Goal: Task Accomplishment & Management: Manage account settings

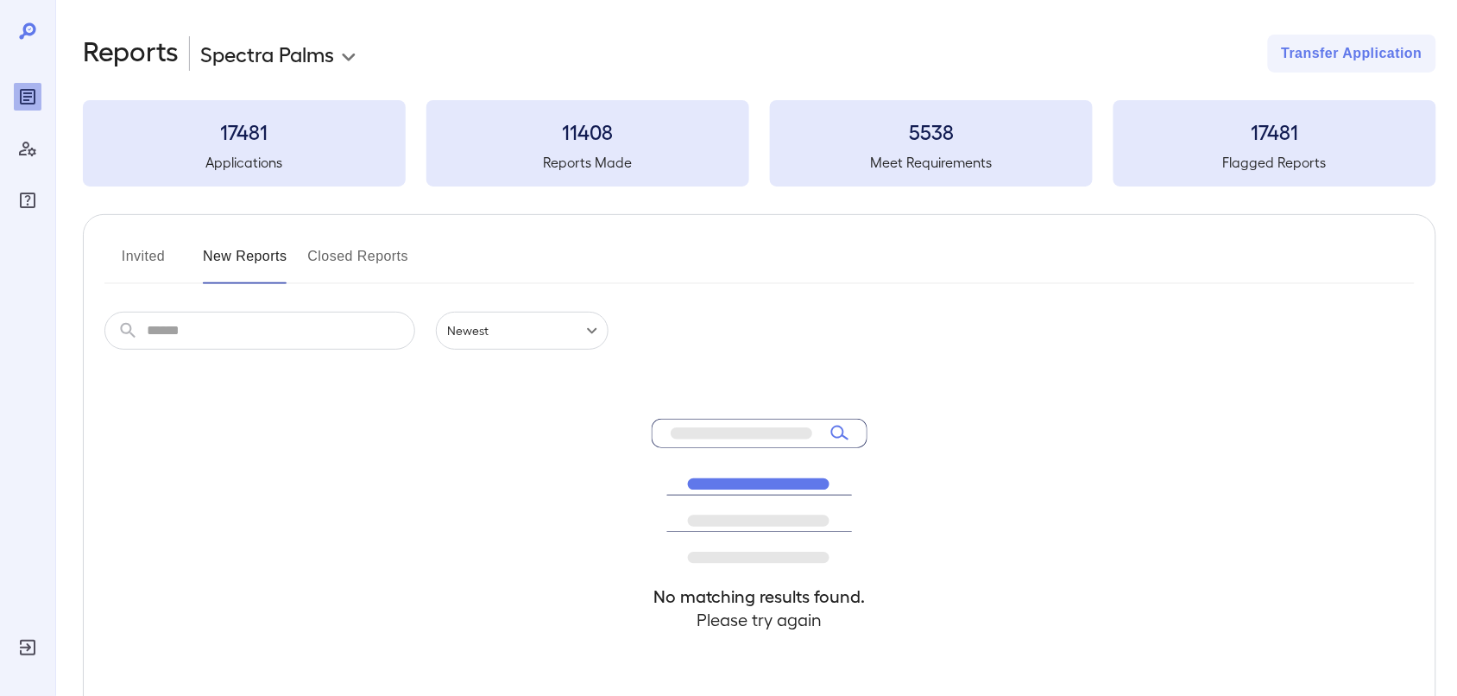
drag, startPoint x: 156, startPoint y: 250, endPoint x: 170, endPoint y: 249, distance: 13.9
click at [156, 250] on button "Invited" at bounding box center [143, 263] width 78 height 41
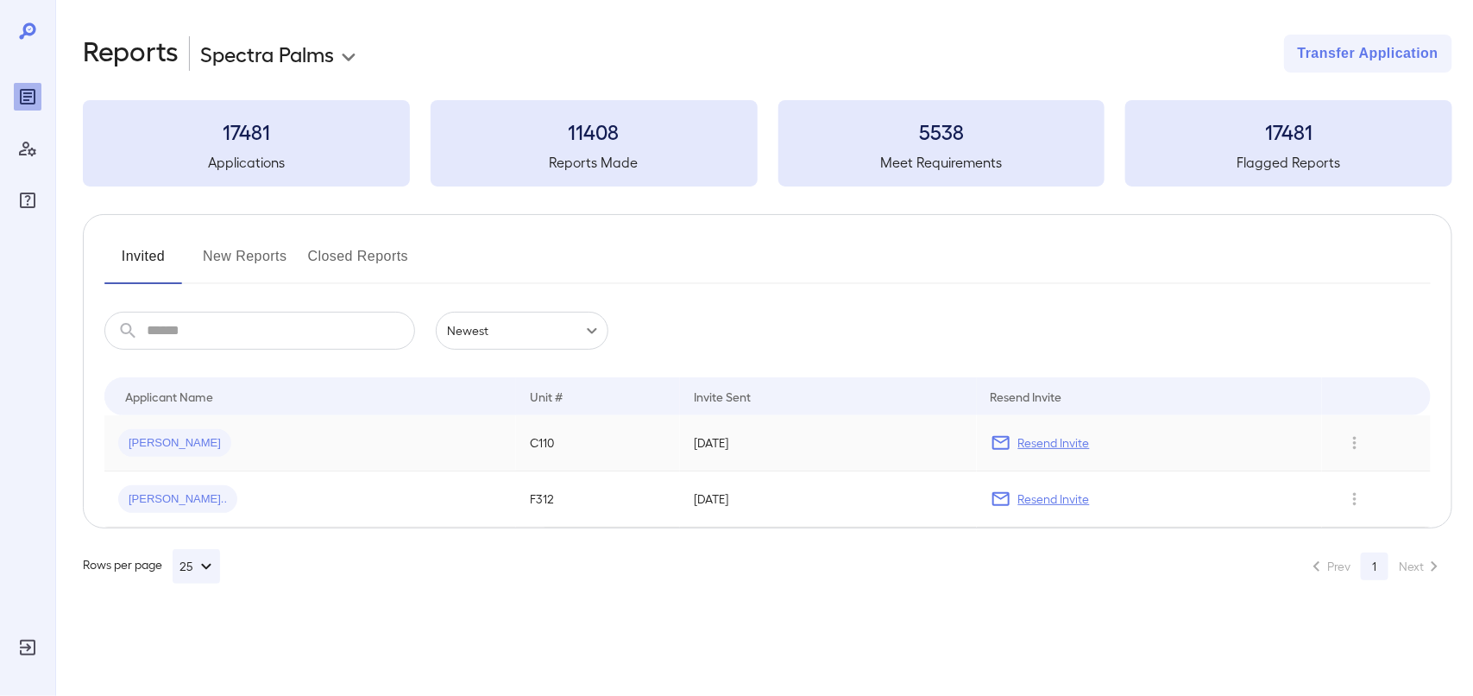
click at [1042, 438] on p "Resend Invite" at bounding box center [1054, 442] width 72 height 17
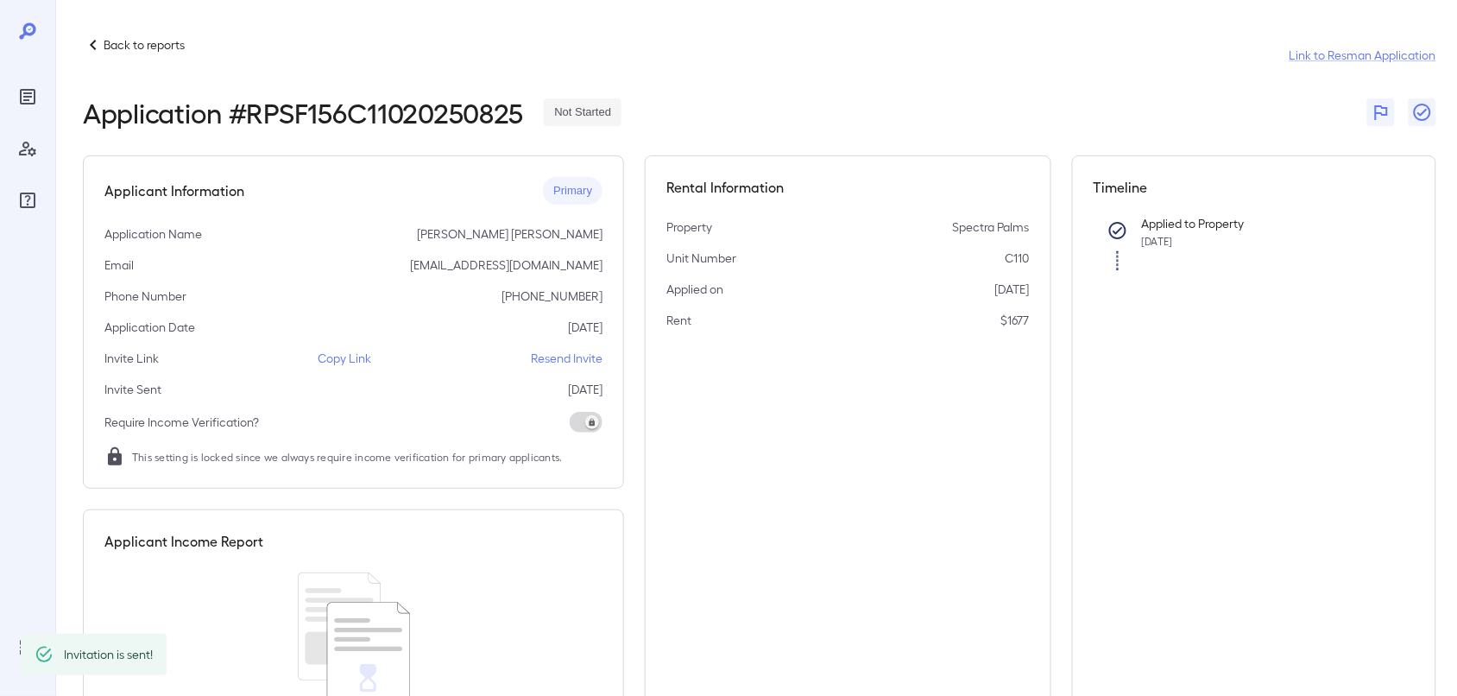
click at [112, 39] on p "Back to reports" at bounding box center [144, 44] width 81 height 17
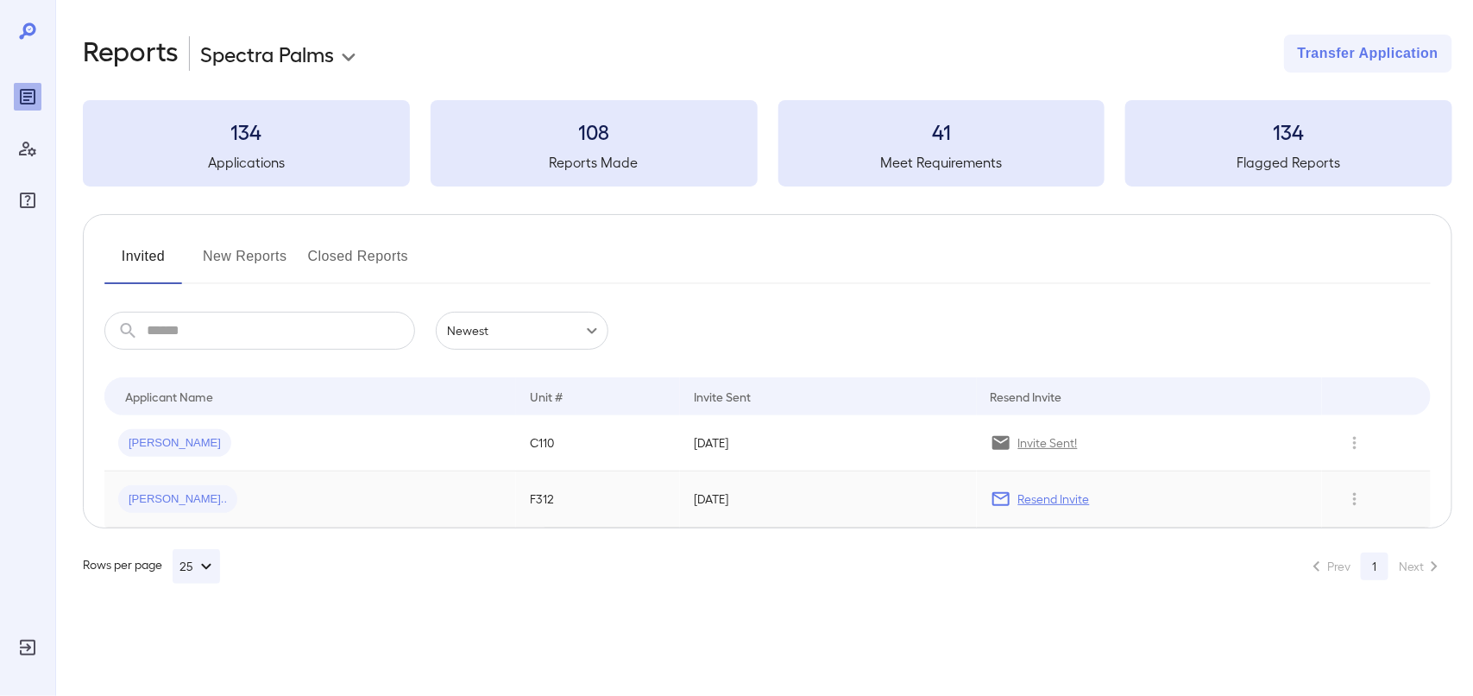
click at [1050, 495] on p "Resend Invite" at bounding box center [1054, 498] width 72 height 17
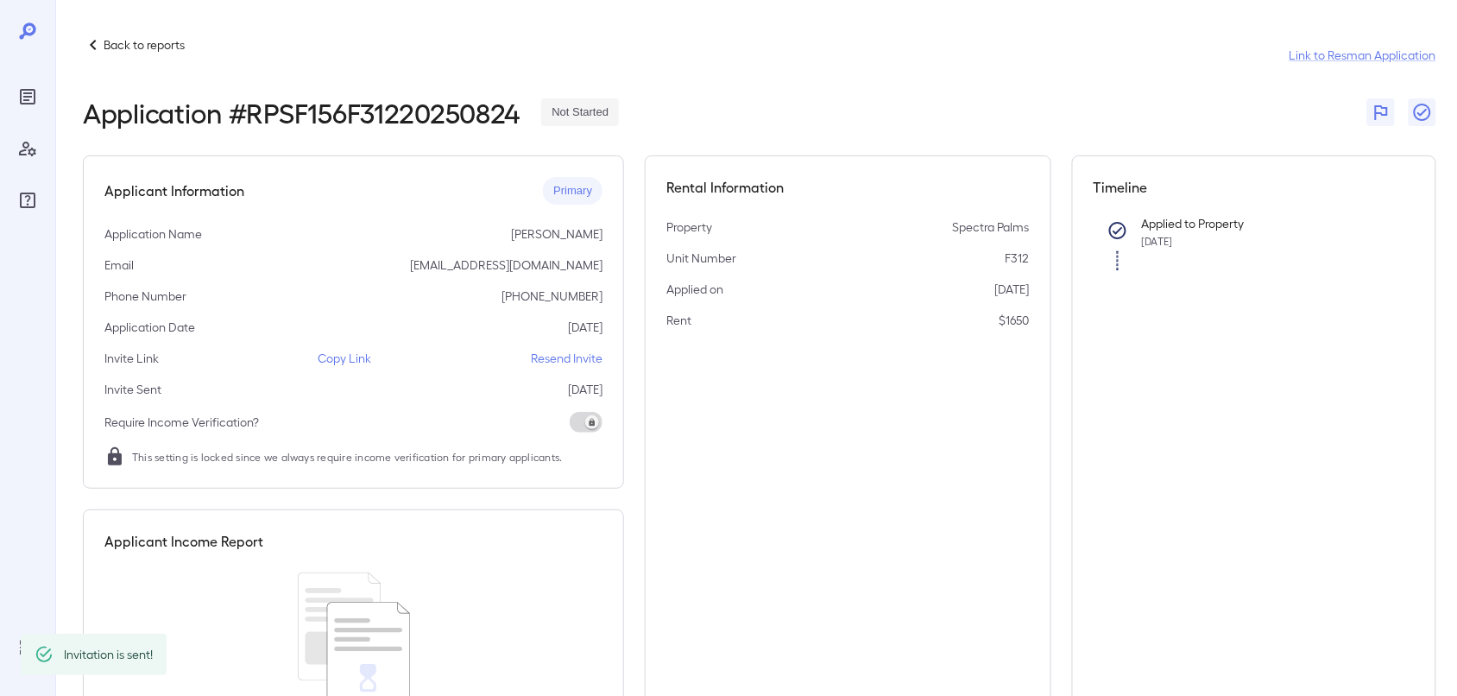
click at [106, 44] on p "Back to reports" at bounding box center [144, 44] width 81 height 17
